Goal: Transaction & Acquisition: Obtain resource

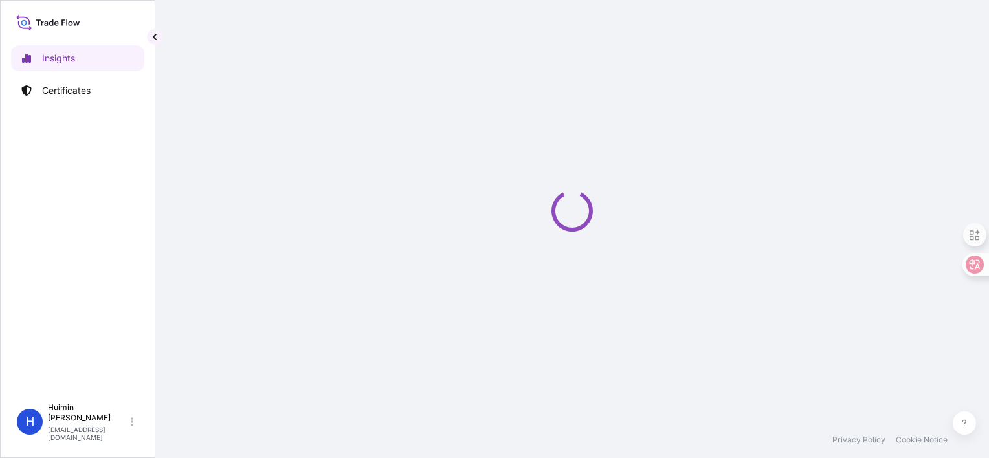
select select "2025"
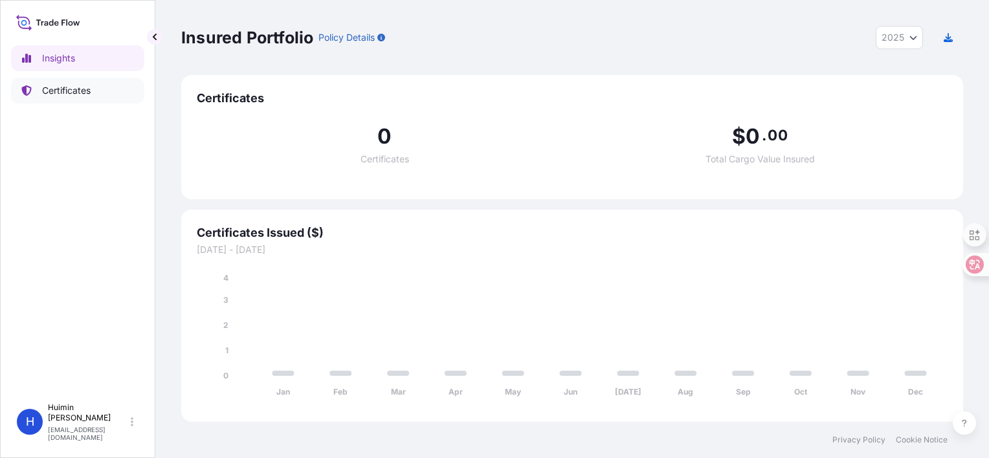
click at [89, 84] on p "Certificates" at bounding box center [66, 90] width 49 height 13
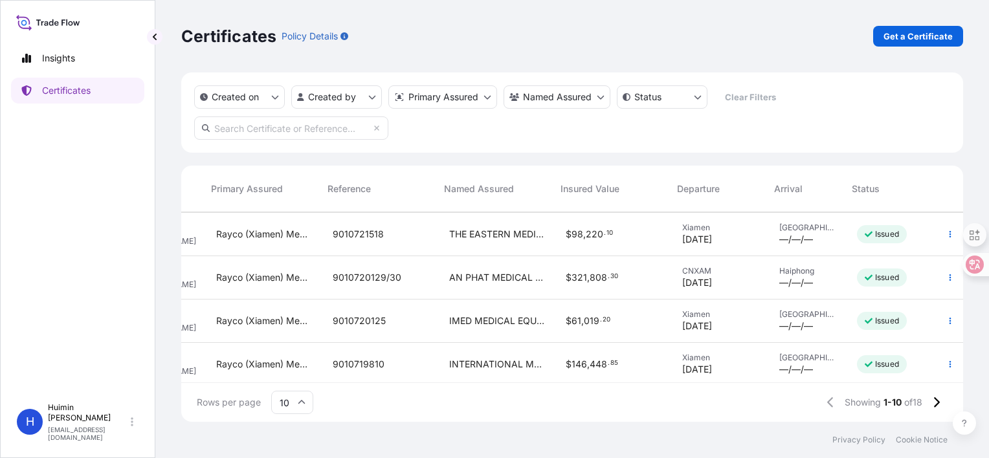
scroll to position [129, 205]
click at [490, 234] on span "THE EASTERN MEDICAL EQUIPMENT COMPANY LIMITED" at bounding box center [497, 234] width 96 height 13
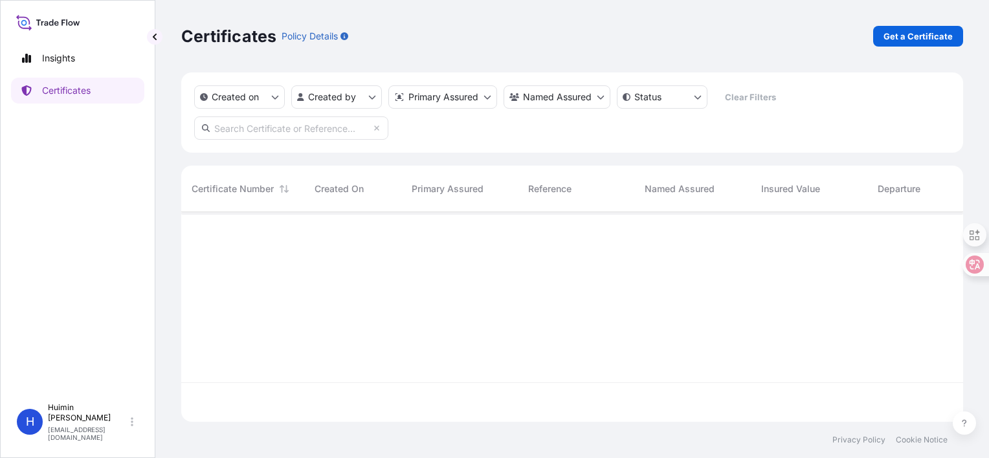
scroll to position [207, 771]
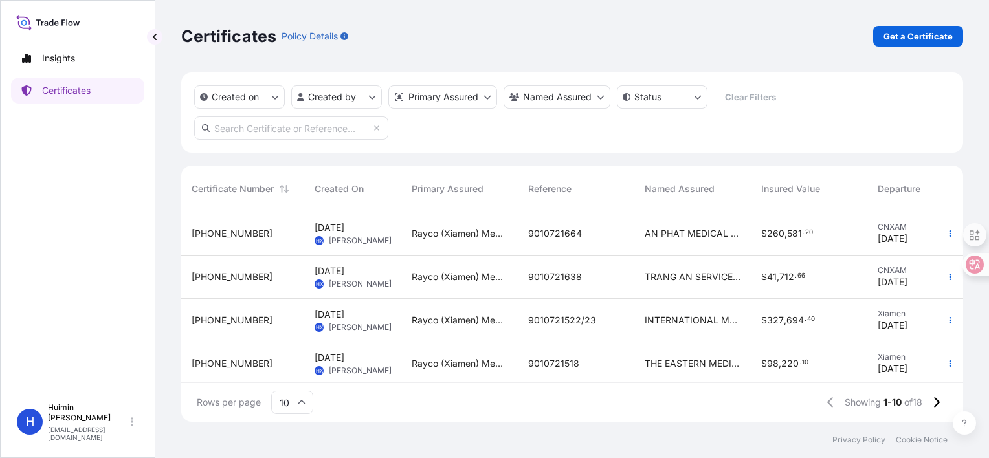
click at [320, 135] on input "text" at bounding box center [291, 127] width 194 height 23
paste input "[PHONE_NUMBER]"
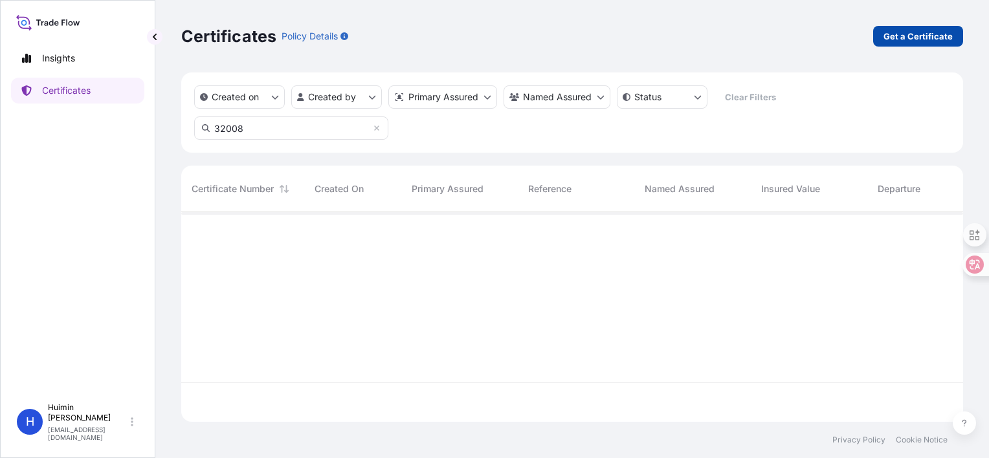
scroll to position [246, 771]
type input "32008"
click at [900, 41] on p "Get a Certificate" at bounding box center [917, 36] width 69 height 13
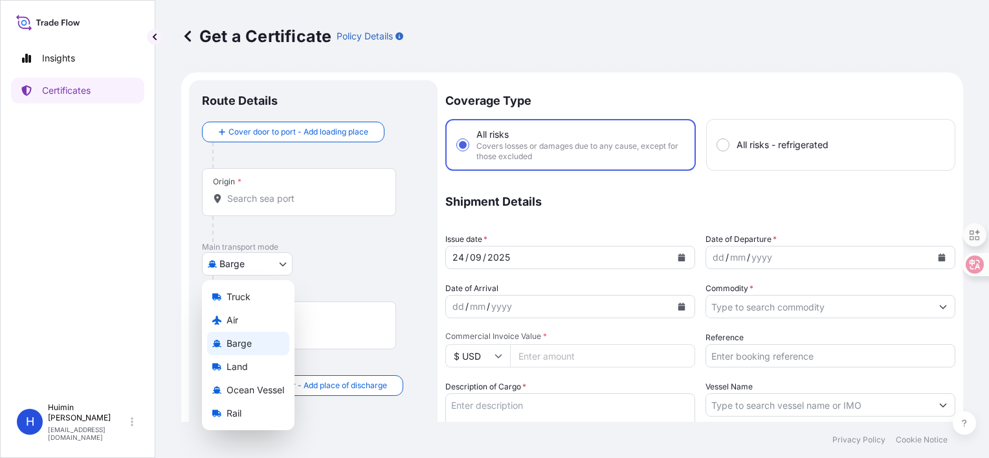
click at [255, 269] on body "Insights Certificates H [PERSON_NAME] [PERSON_NAME][EMAIL_ADDRESS][DOMAIN_NAME]…" at bounding box center [494, 229] width 989 height 458
click at [257, 387] on span "Ocean Vessel" at bounding box center [255, 390] width 58 height 13
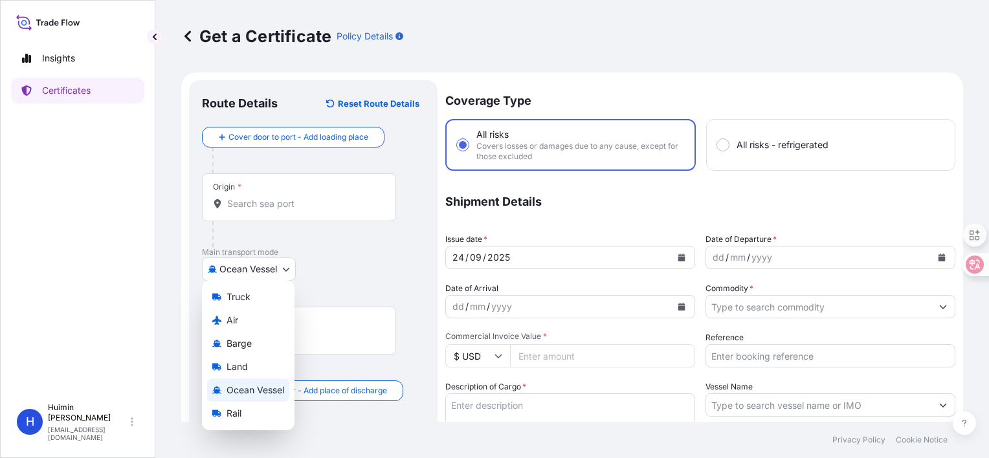
select select "Ocean Vessel"
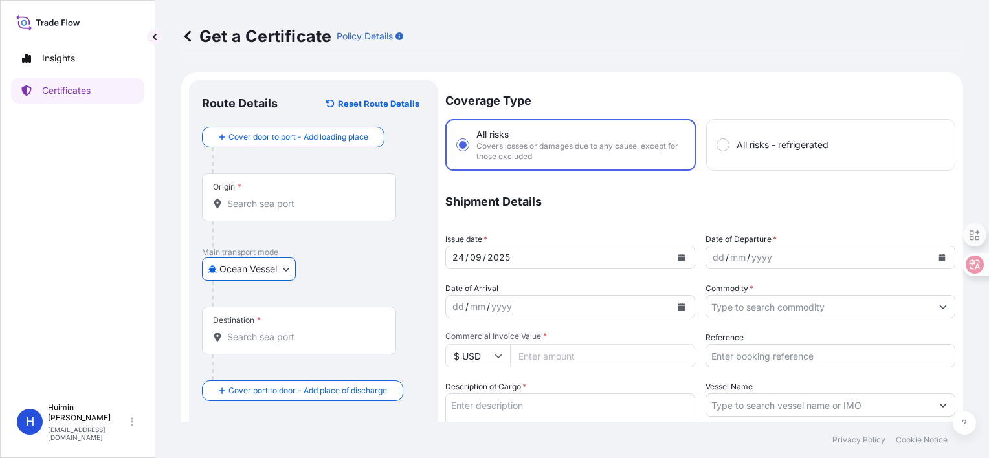
click at [270, 205] on input "Origin *" at bounding box center [303, 203] width 153 height 13
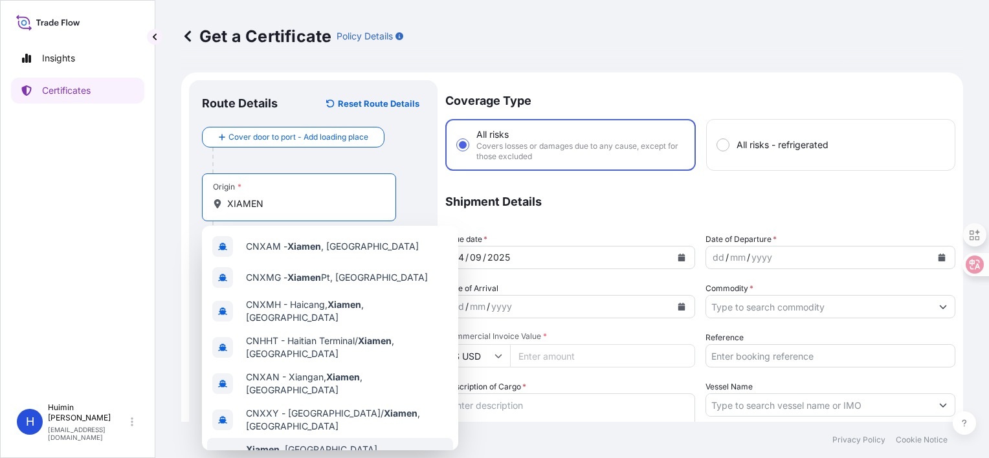
click at [327, 443] on span "[GEOGRAPHIC_DATA] , [GEOGRAPHIC_DATA], [GEOGRAPHIC_DATA]" at bounding box center [347, 456] width 202 height 26
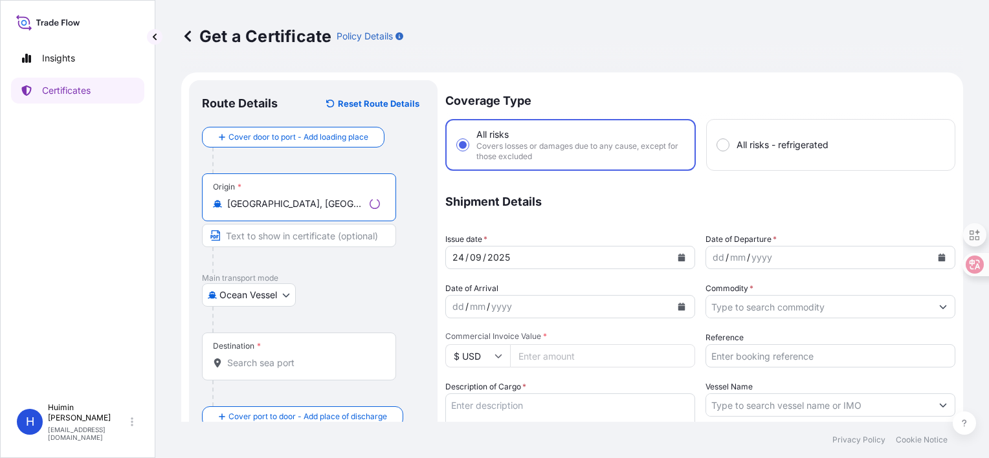
type input "[GEOGRAPHIC_DATA], [GEOGRAPHIC_DATA], [GEOGRAPHIC_DATA]"
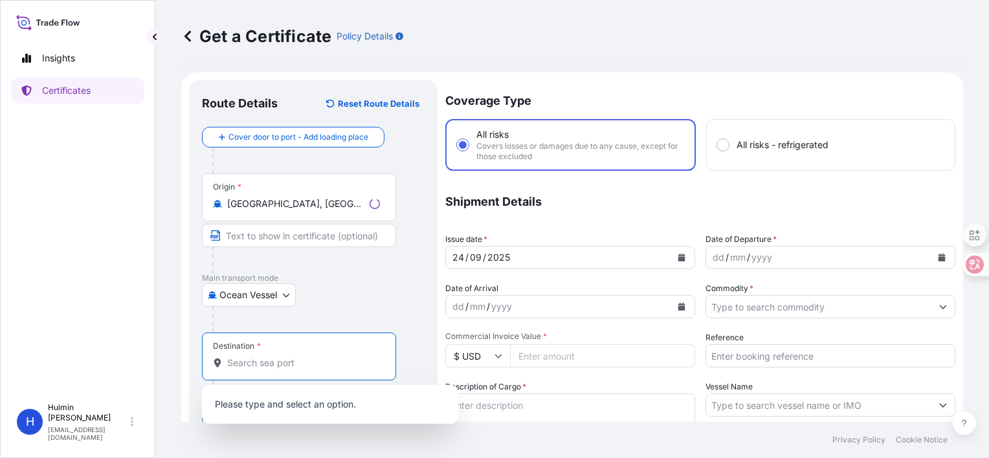
click at [267, 360] on input "Destination *" at bounding box center [303, 363] width 153 height 13
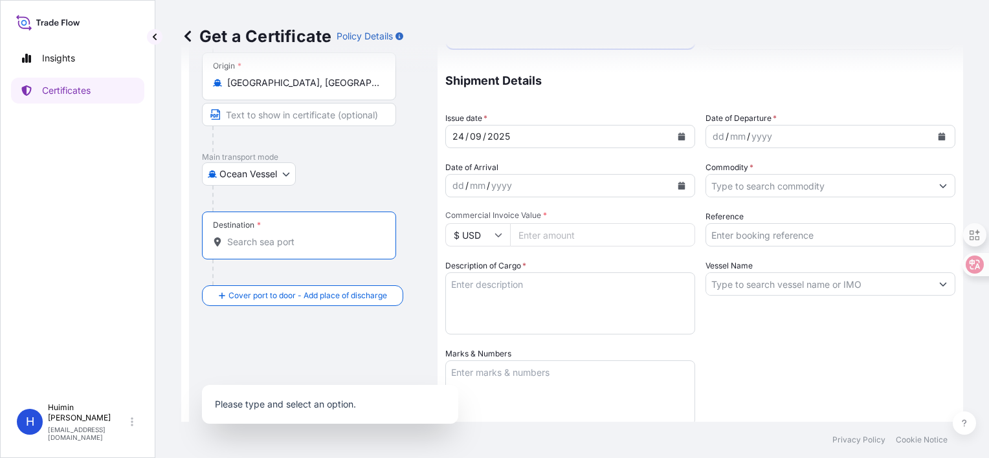
scroll to position [129, 0]
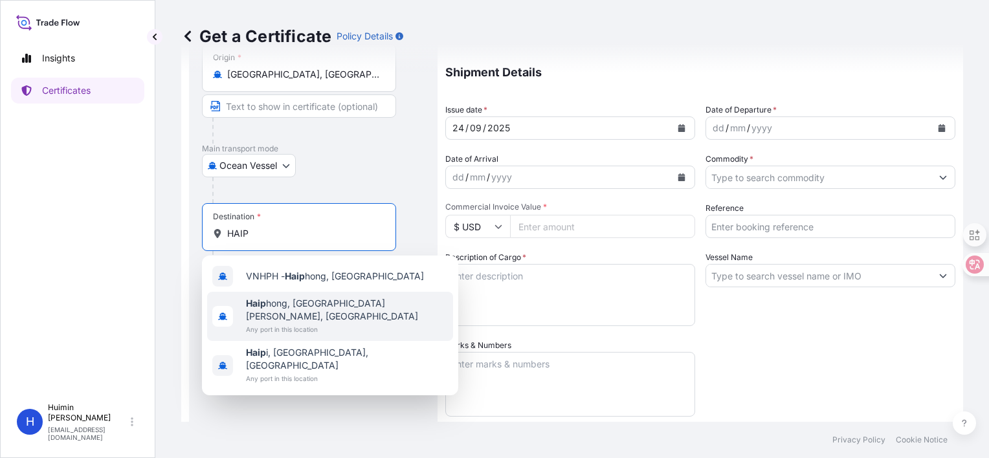
click at [307, 323] on span "Any port in this location" at bounding box center [347, 329] width 202 height 13
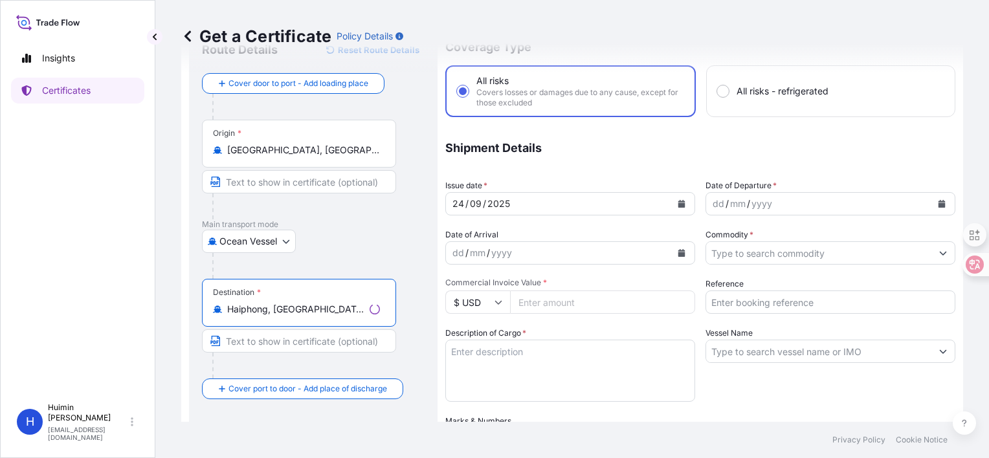
scroll to position [0, 0]
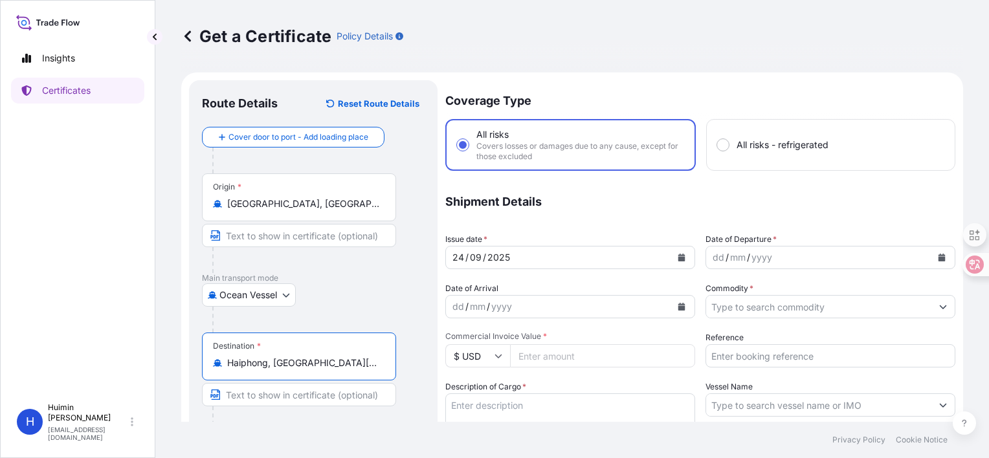
type input "Haiphong, [GEOGRAPHIC_DATA][PERSON_NAME], [GEOGRAPHIC_DATA]"
click at [750, 258] on div "yyyy" at bounding box center [761, 258] width 23 height 16
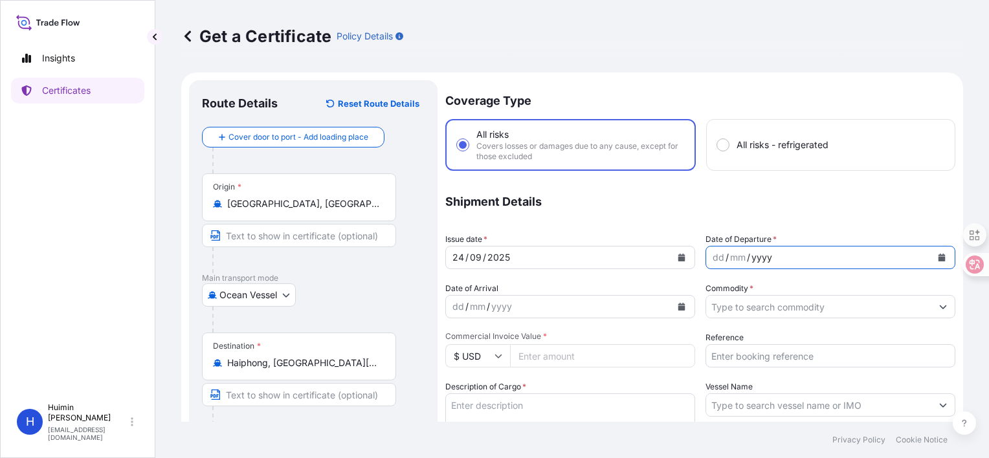
click at [936, 256] on button "Calendar" at bounding box center [941, 257] width 21 height 21
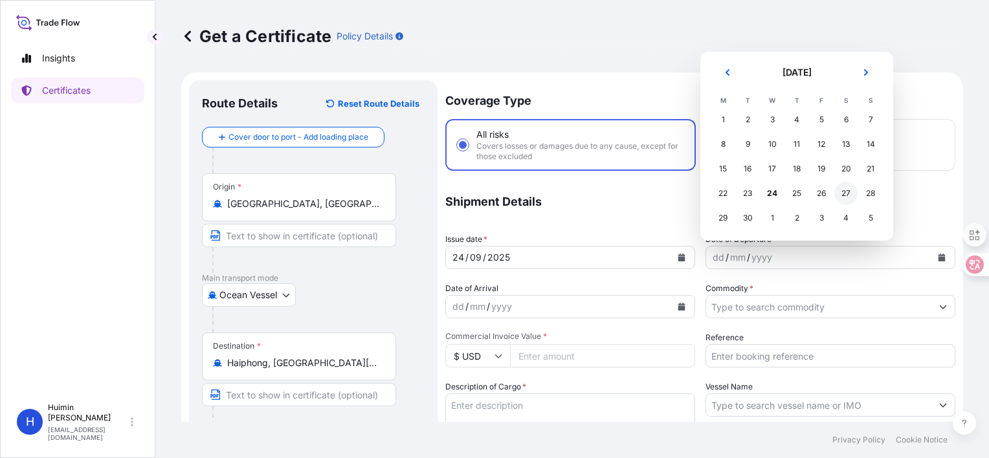
click at [853, 192] on div "27" at bounding box center [845, 193] width 23 height 23
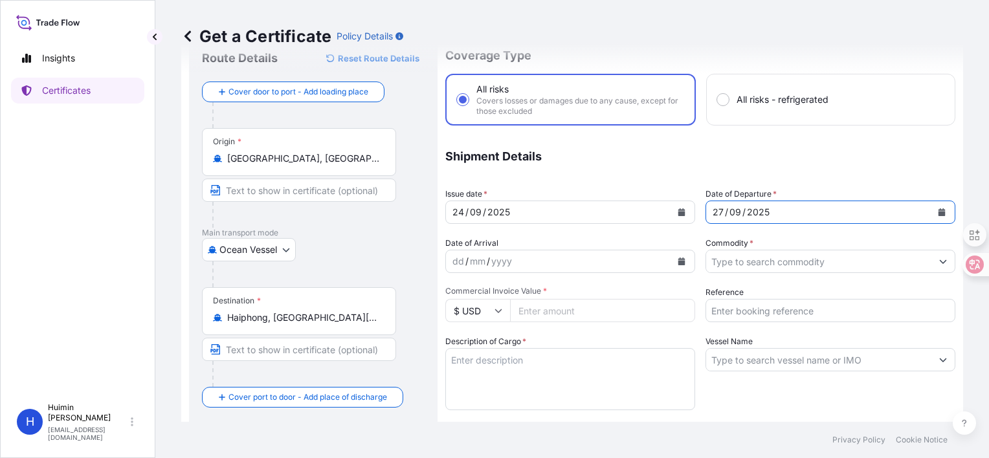
scroll to position [65, 0]
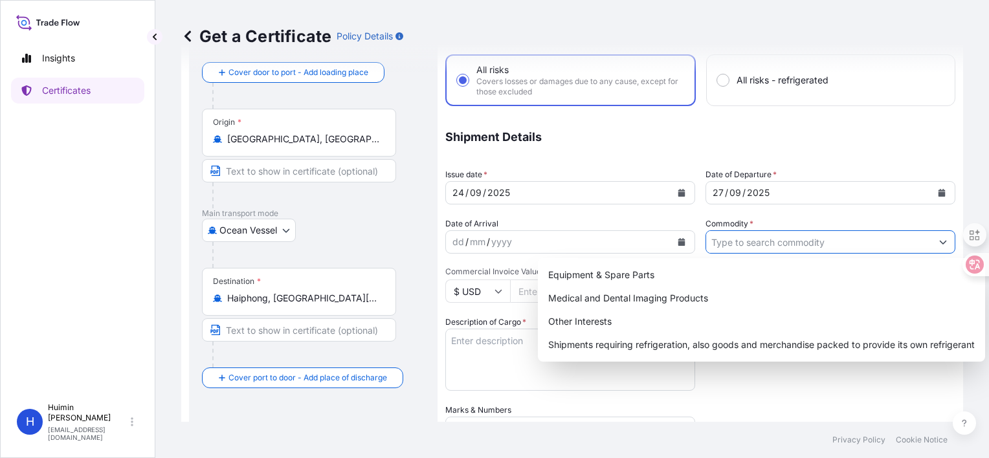
click at [731, 240] on input "Commodity *" at bounding box center [818, 241] width 225 height 23
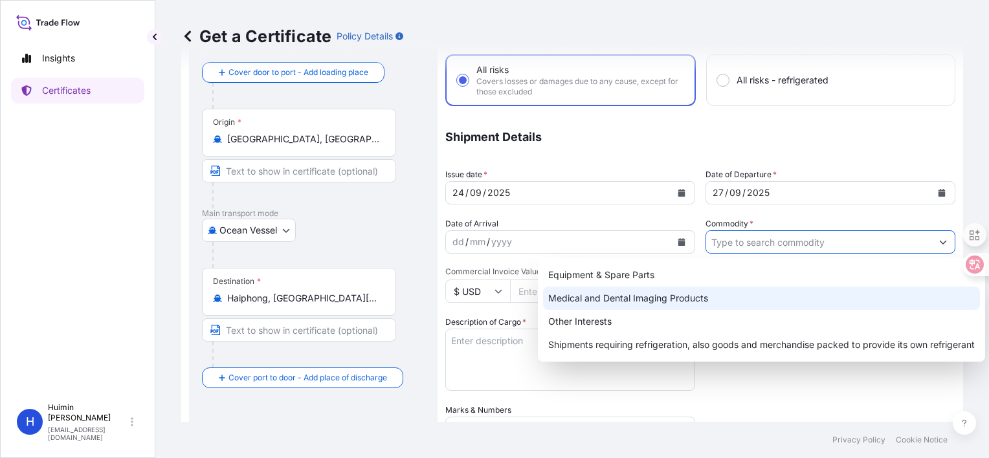
click at [681, 294] on div "Medical and Dental Imaging Products" at bounding box center [761, 298] width 437 height 23
type input "Medical and Dental Imaging Products"
click at [627, 298] on div "Medical and Dental Imaging Products" at bounding box center [761, 298] width 437 height 23
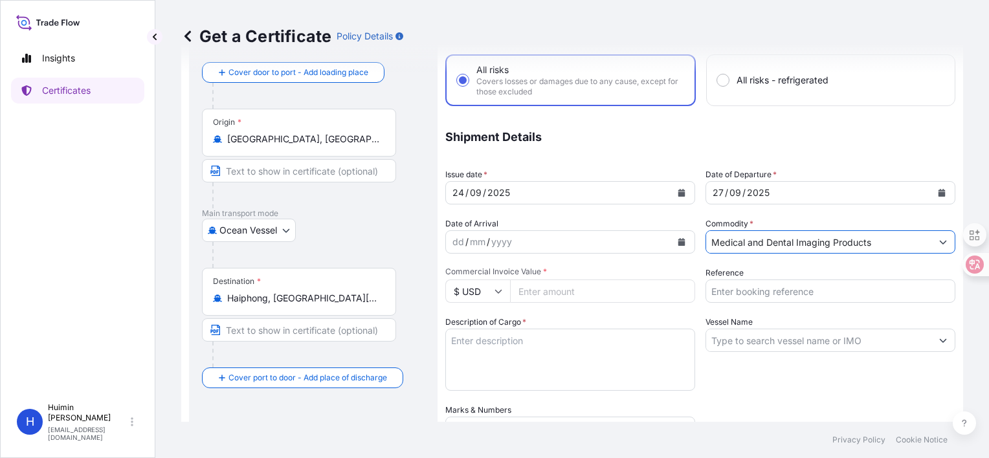
click at [562, 292] on input "Commercial Invoice Value *" at bounding box center [602, 291] width 185 height 23
paste input "63739.20"
type input "63739.20"
click at [765, 298] on input "Reference" at bounding box center [830, 291] width 250 height 23
paste input "9010721667"
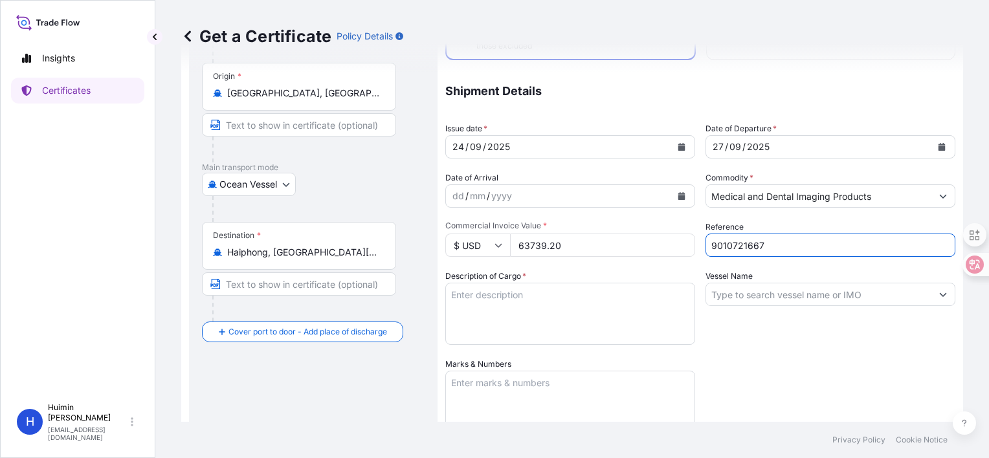
scroll to position [129, 0]
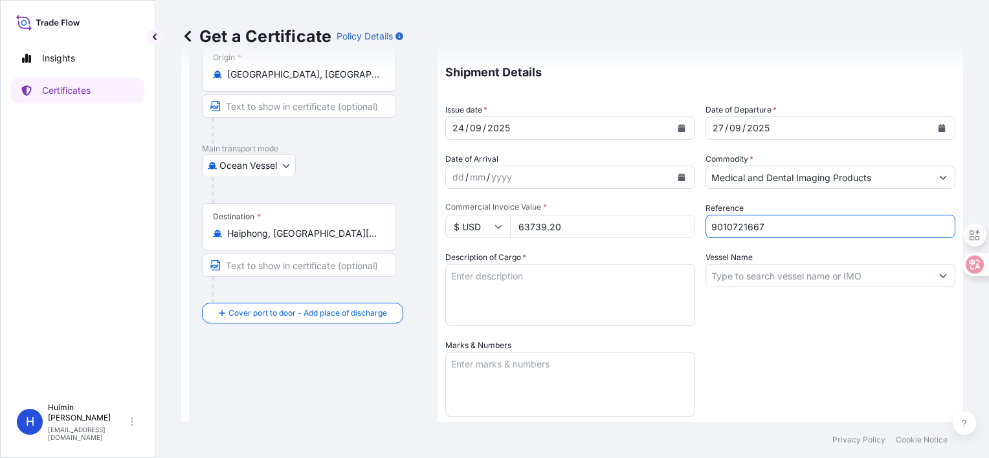
type input "9010721667"
click at [739, 279] on input "Vessel Name" at bounding box center [818, 275] width 225 height 23
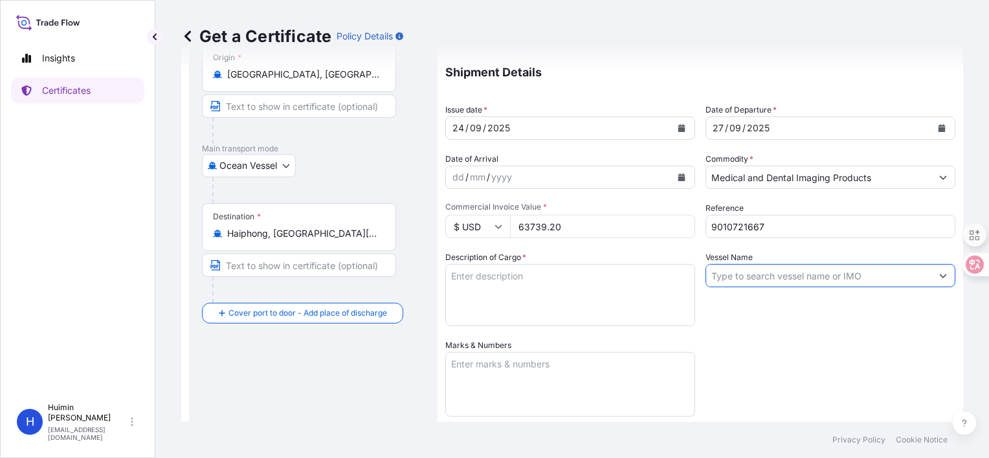
paste input "KOTA RIA"
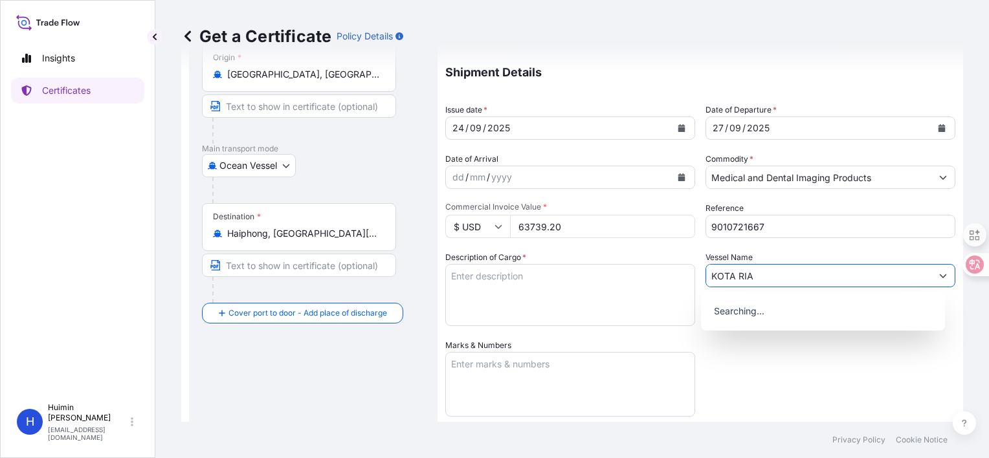
type input "KOTA RIA"
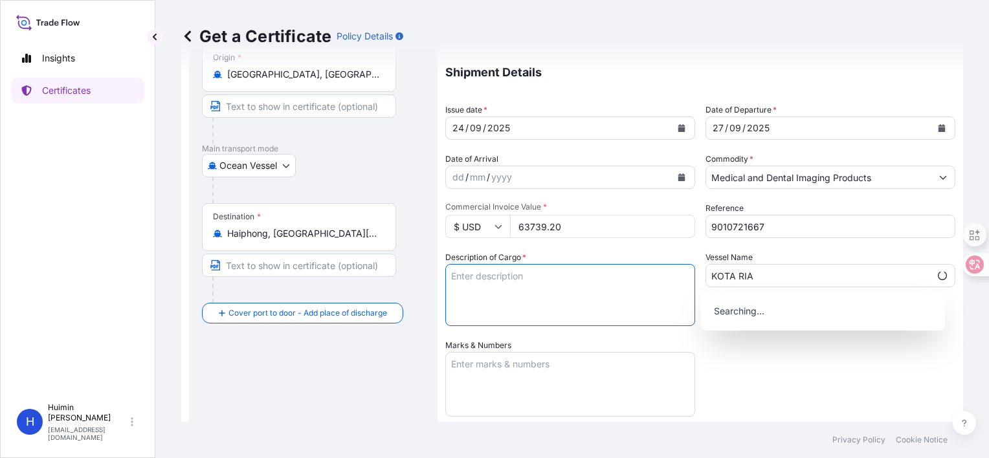
click at [556, 298] on textarea "Description of Cargo *" at bounding box center [570, 295] width 250 height 62
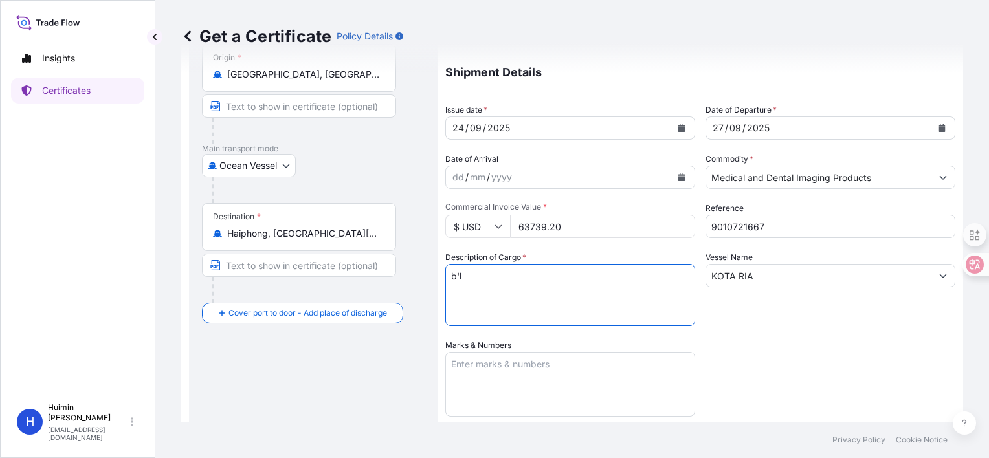
type textarea "b"
type textarea "N"
type textarea "BL#"
drag, startPoint x: 489, startPoint y: 274, endPoint x: 404, endPoint y: 274, distance: 85.4
click at [404, 274] on form "Route Details Reset Route Details Cover door to port - Add loading place Place …" at bounding box center [572, 304] width 782 height 723
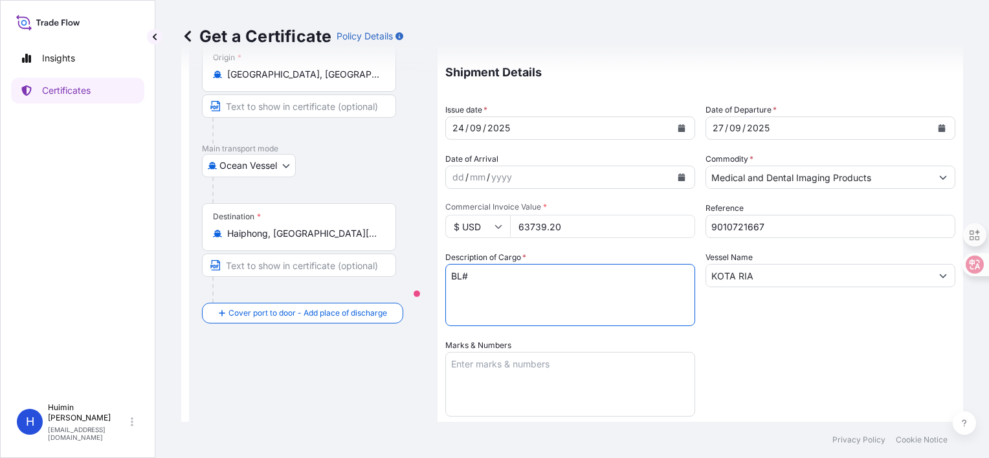
click at [500, 381] on textarea "Marks & Numbers" at bounding box center [570, 384] width 250 height 65
paste textarea "BL#HN2510SHP3822R INV#9010715121 1X20RF, 70CARTONS"
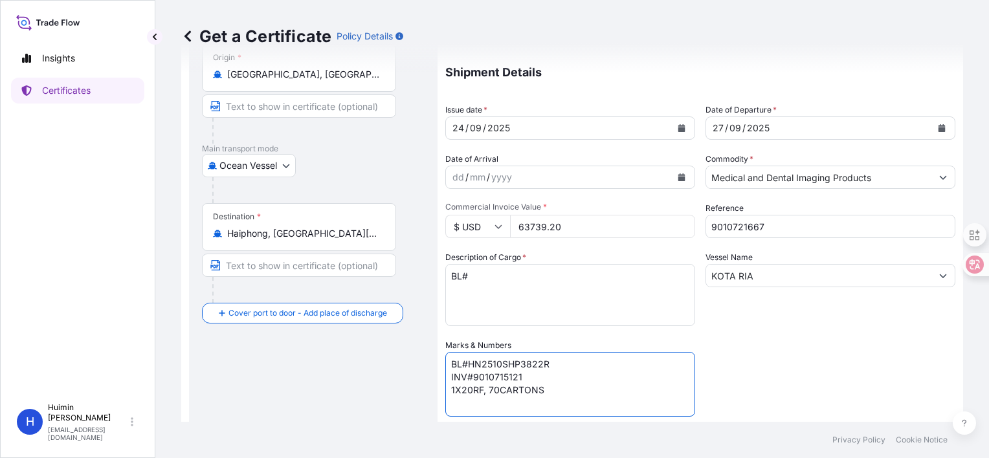
type textarea "BL#HN2510SHP3822R INV#9010715121 1X20RF, 70CARTONS"
drag, startPoint x: 465, startPoint y: 278, endPoint x: 408, endPoint y: 277, distance: 56.3
click at [408, 277] on form "Route Details Reset Route Details Cover door to port - Add loading place Place …" at bounding box center [572, 304] width 782 height 723
paste textarea "A BATCH OF GOODS"
type textarea "A BATCH OF GOODS"
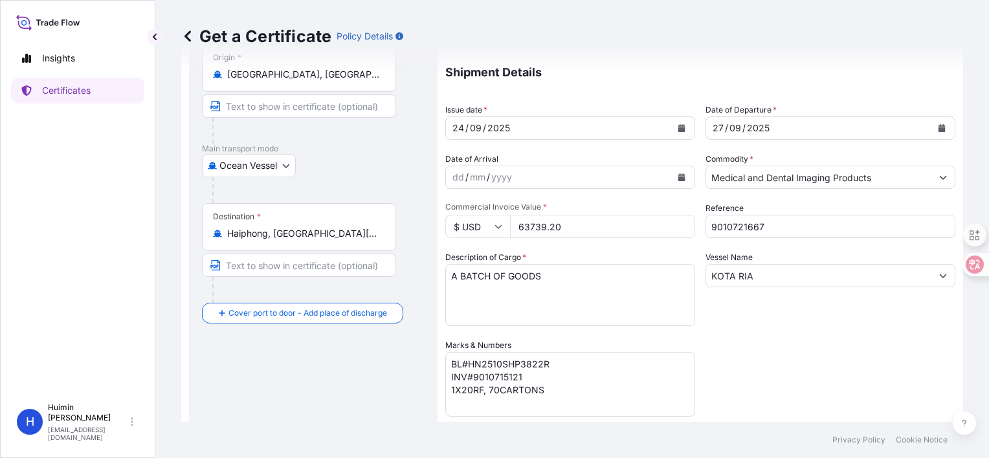
click at [795, 351] on div "Coverage Type All risks Covers losses or damages due to any cause, except for t…" at bounding box center [700, 286] width 510 height 671
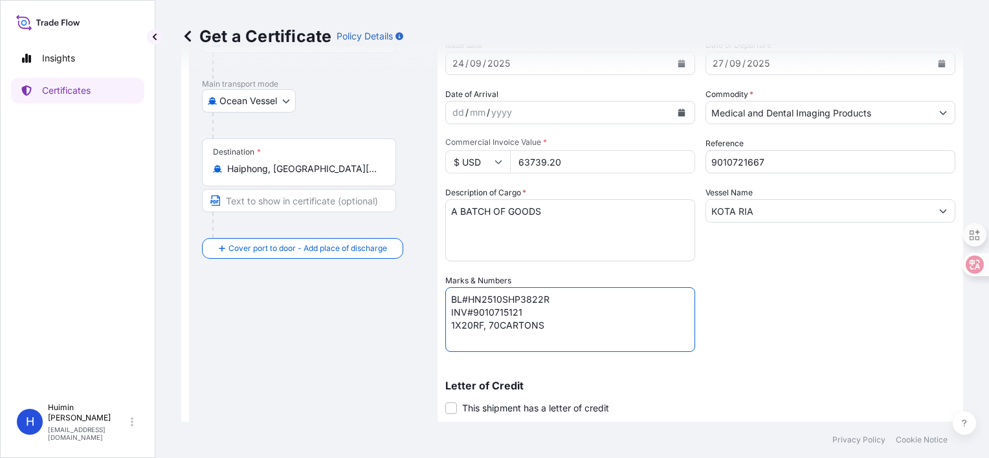
click at [504, 295] on textarea "BL#HN2510SHP3822R INV#9010715121 1X20RF, 70CARTONS" at bounding box center [570, 319] width 250 height 65
paste textarea "XMN500435800"
drag, startPoint x: 523, startPoint y: 316, endPoint x: 474, endPoint y: 310, distance: 48.9
click at [474, 310] on textarea "BL#XMN500435800 INV#9010715121 1X20RF, 70CARTONS" at bounding box center [570, 319] width 250 height 65
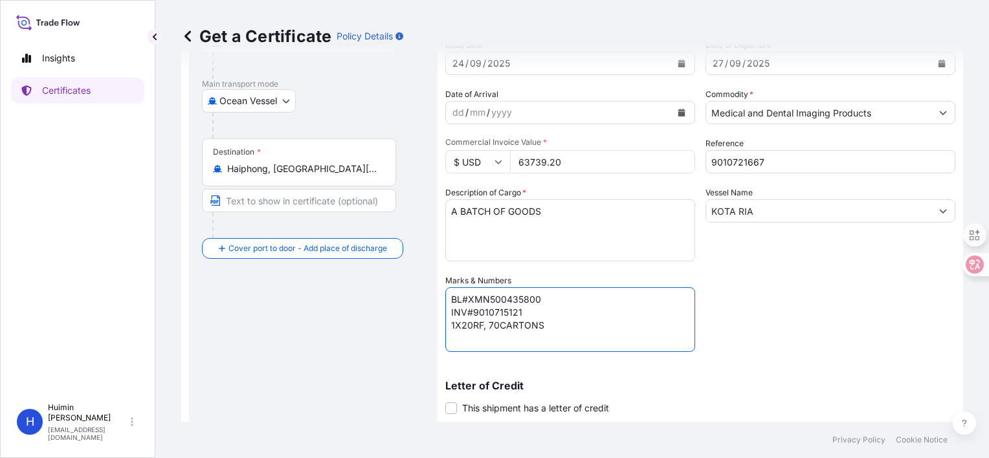
paste textarea "21667"
click at [498, 326] on textarea "BL#XMN500435800 INV#9010721667 1X20RF, 70CARTONS" at bounding box center [570, 319] width 250 height 65
type textarea "BL#XMN500435800 INV#9010721667 1X20RF, 245CARTONS"
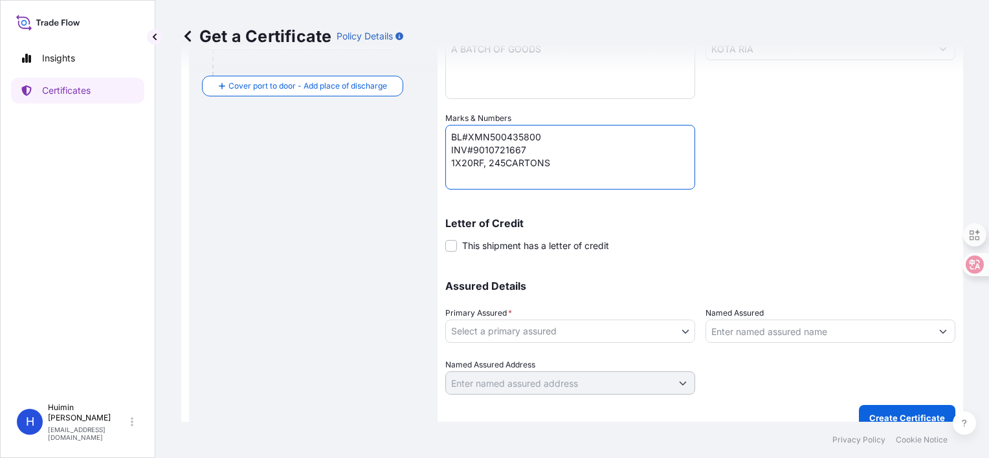
scroll to position [372, 0]
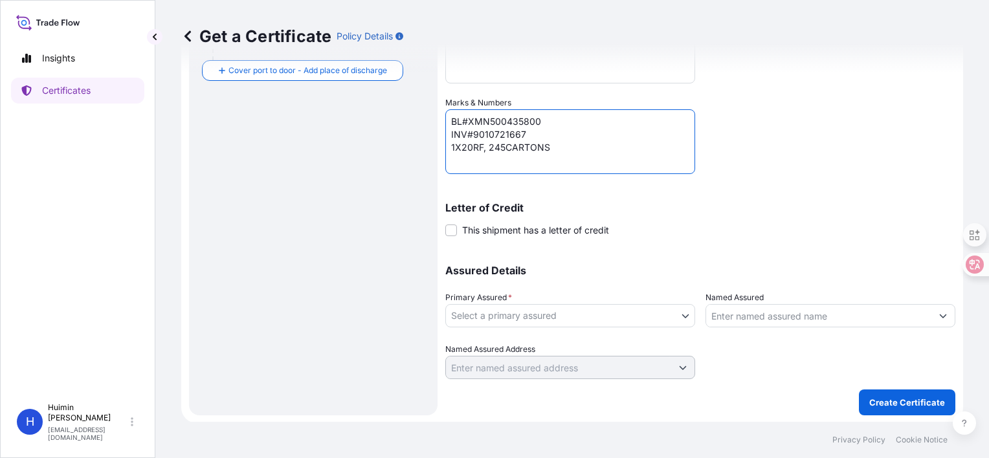
click at [626, 310] on body "Insights Certificates H [PERSON_NAME] [PERSON_NAME][EMAIL_ADDRESS][DOMAIN_NAME]…" at bounding box center [494, 229] width 989 height 458
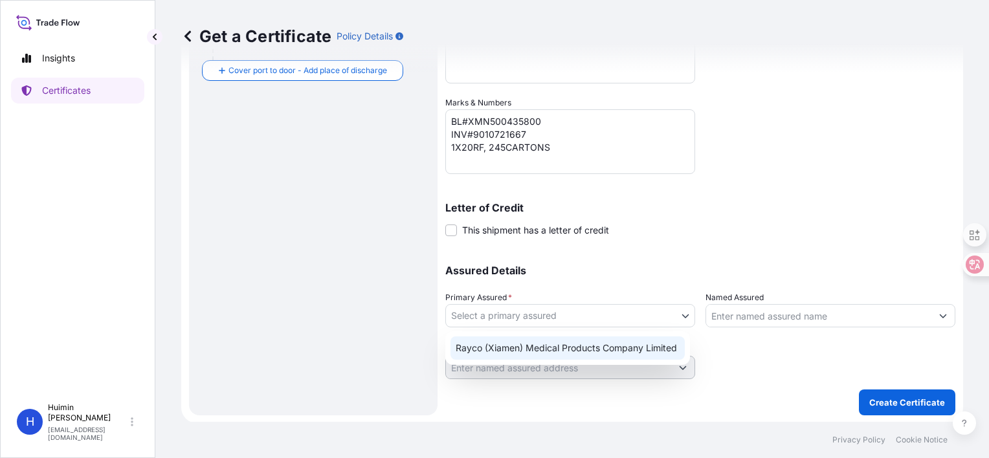
click at [593, 343] on div "Rayco (Xiamen) Medical Products Company Limited" at bounding box center [567, 347] width 234 height 23
select select "32130"
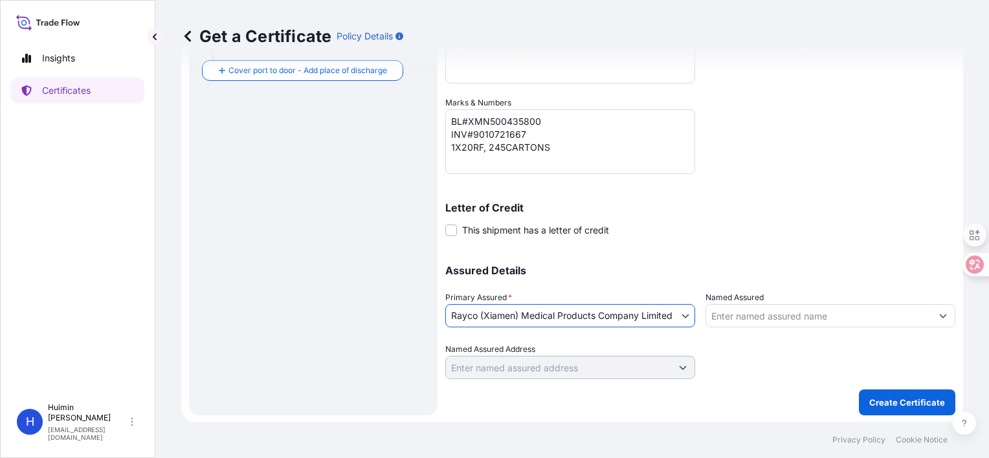
click at [738, 307] on input "Named Assured" at bounding box center [818, 315] width 225 height 23
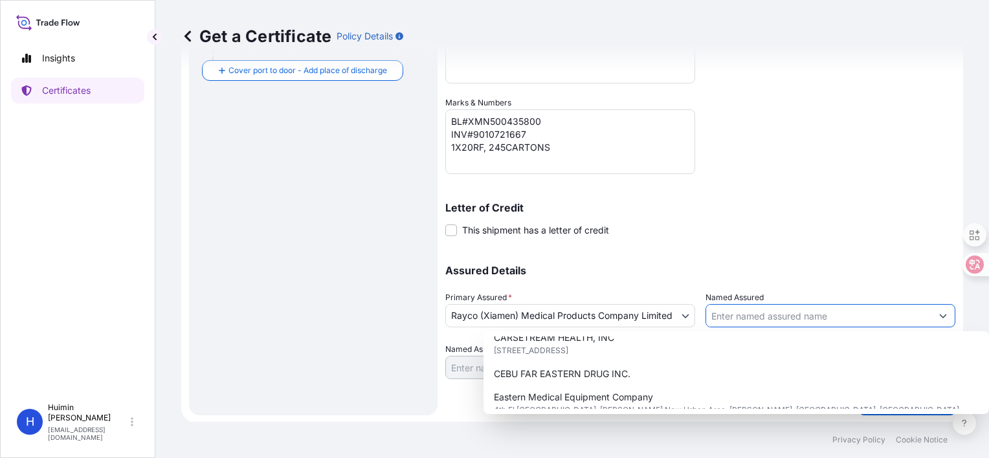
scroll to position [194, 0]
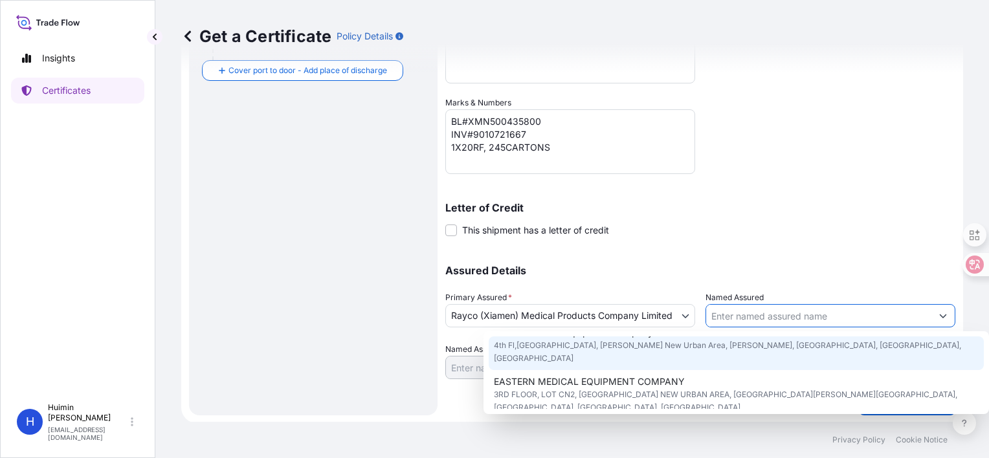
click at [763, 220] on div "Letter of Credit This shipment has a letter of credit Letter of credit * Letter…" at bounding box center [700, 220] width 510 height 34
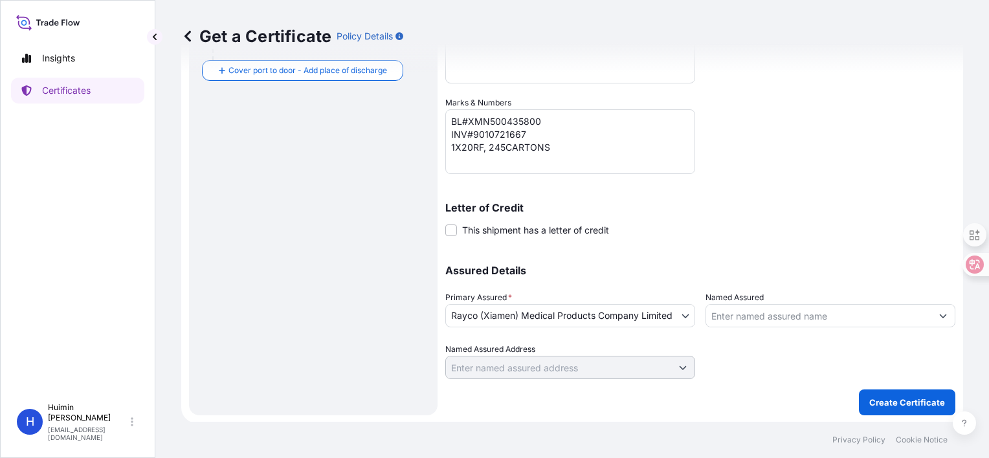
click at [783, 307] on input "Named Assured" at bounding box center [818, 315] width 225 height 23
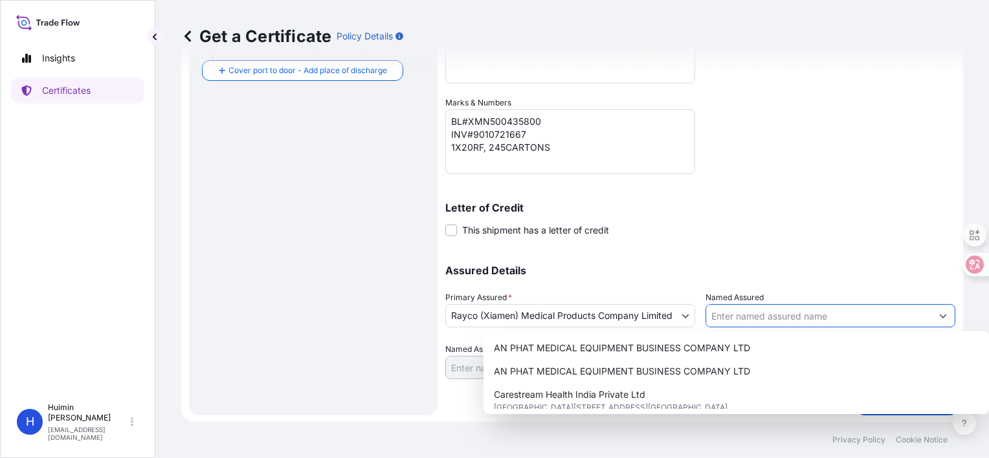
paste input "THE EASTERN MEDICAL EQUIPMENT COMPANY LIMITED"
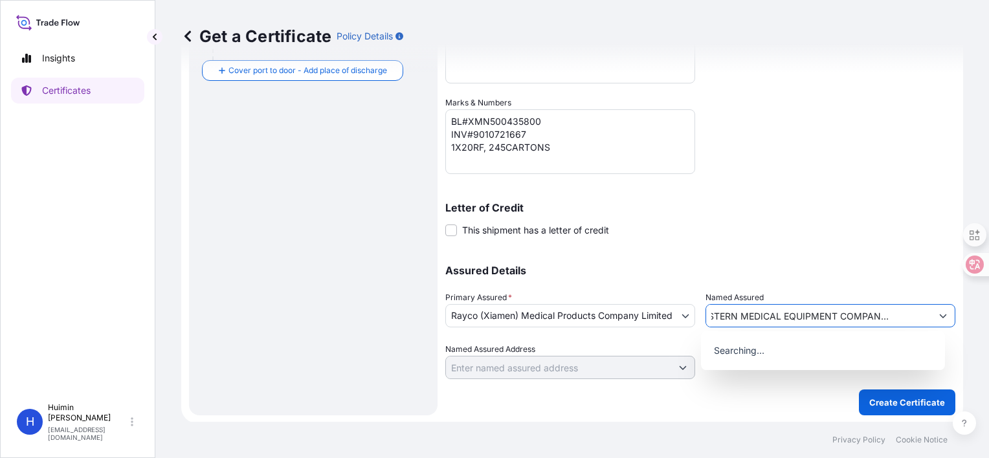
type input "THE EASTERN MEDICAL EQUIPMENT COMPANY LIMITED"
click at [812, 232] on div "Letter of Credit This shipment has a letter of credit Letter of credit * Letter…" at bounding box center [700, 220] width 510 height 34
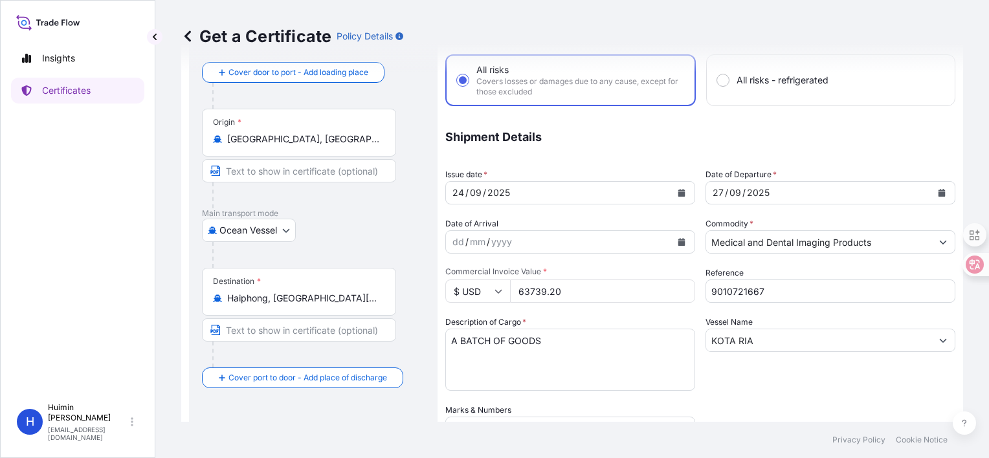
scroll to position [129, 0]
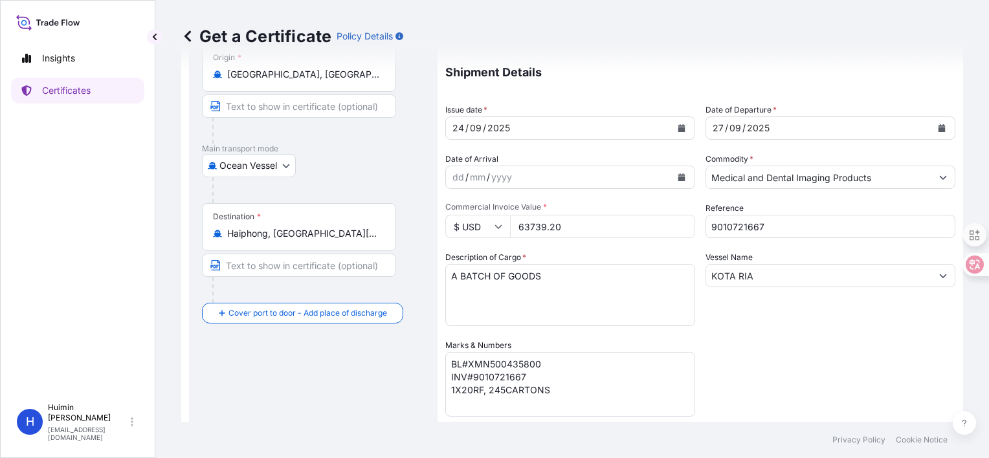
click at [833, 353] on div "Coverage Type All risks Covers losses or damages due to any cause, except for t…" at bounding box center [700, 286] width 510 height 671
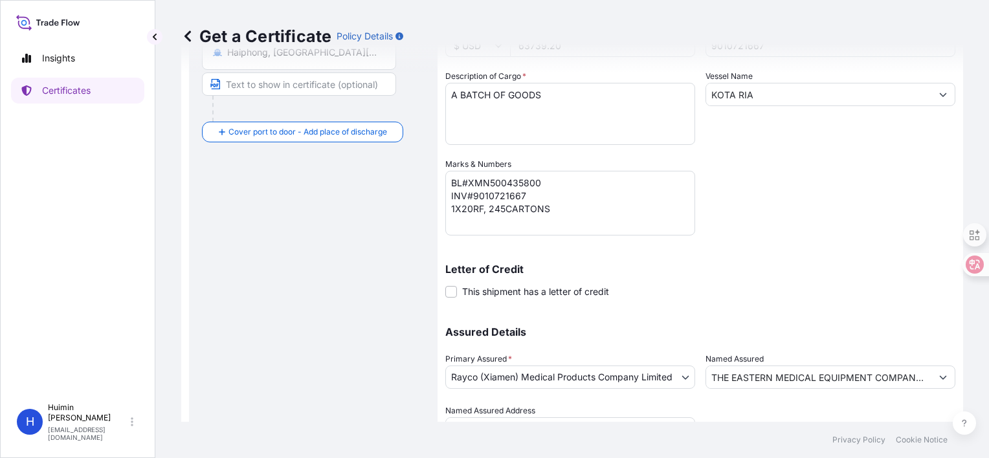
scroll to position [372, 0]
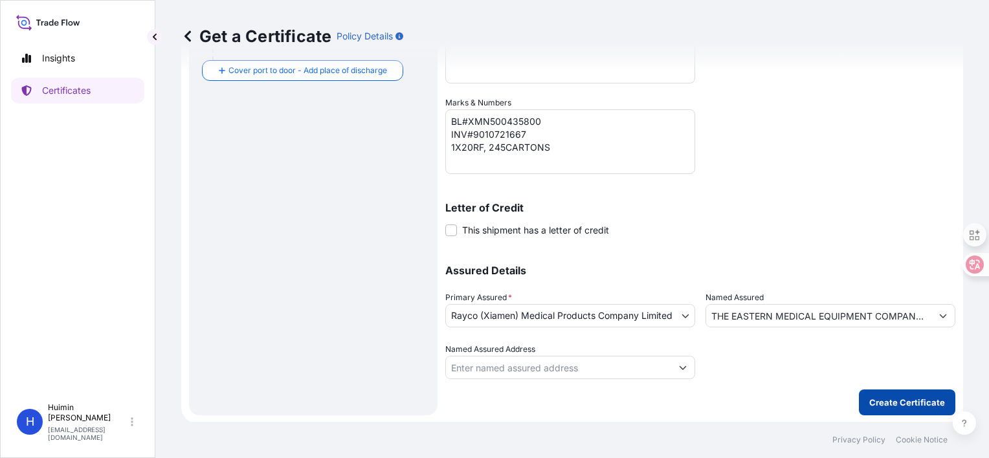
click at [888, 396] on p "Create Certificate" at bounding box center [907, 402] width 76 height 13
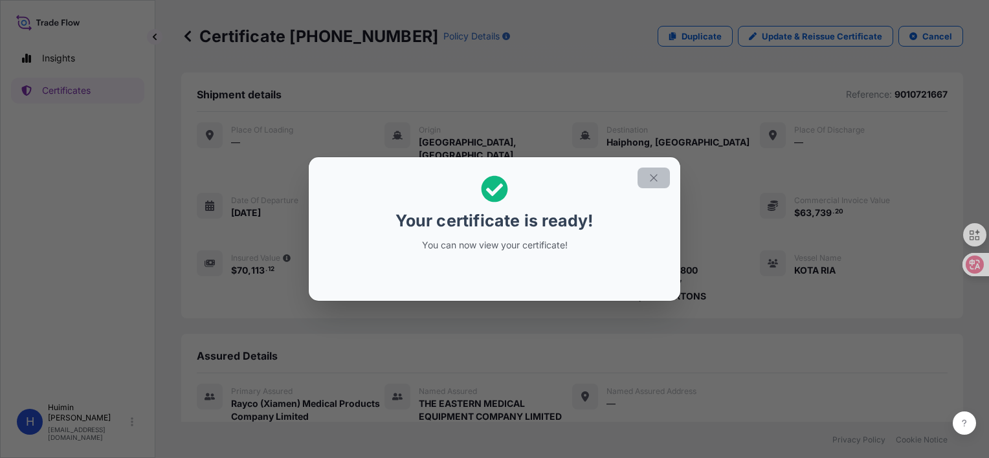
click at [657, 177] on icon "button" at bounding box center [654, 178] width 12 height 12
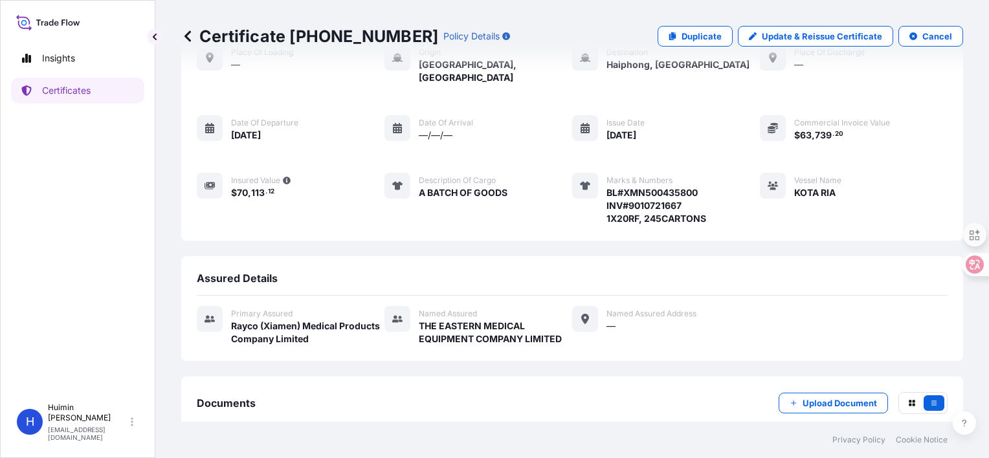
scroll to position [137, 0]
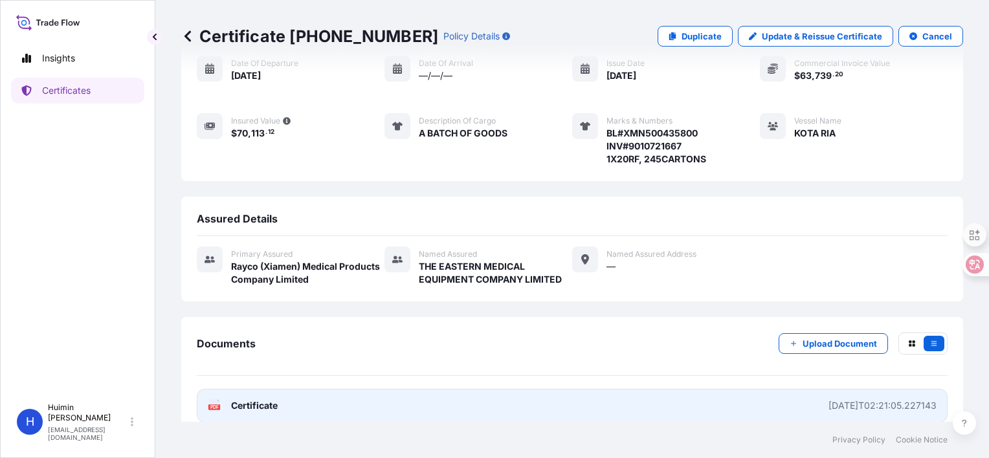
click at [270, 399] on span "Certificate" at bounding box center [254, 405] width 47 height 13
